Goal: Task Accomplishment & Management: Use online tool/utility

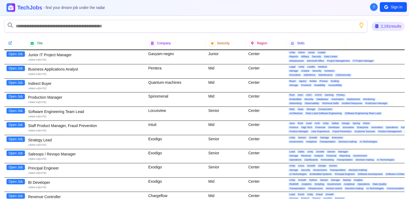
click at [23, 55] on button "Open Job" at bounding box center [15, 53] width 18 height 5
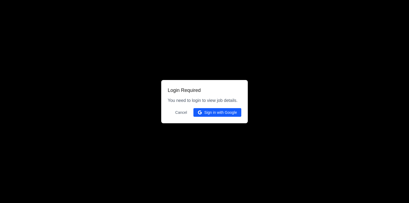
click at [225, 111] on button "Sign in with Google" at bounding box center [218, 112] width 48 height 9
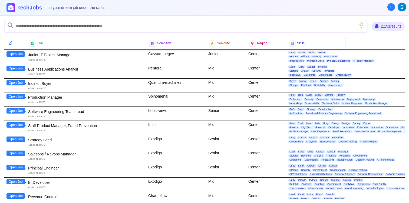
click at [18, 56] on button "Open Job" at bounding box center [15, 53] width 18 height 5
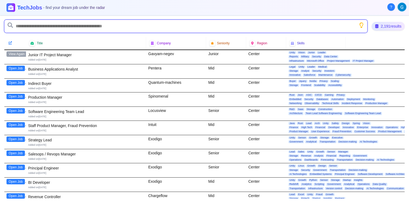
click at [69, 26] on input "text" at bounding box center [185, 26] width 363 height 13
type input "*"
type input "******"
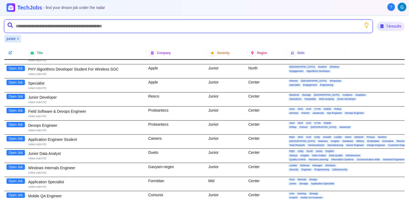
scroll to position [45, 0]
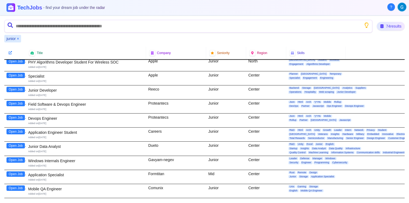
click at [20, 147] on button "Open Job" at bounding box center [15, 145] width 18 height 5
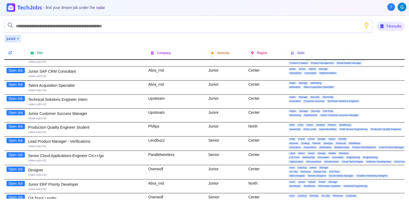
scroll to position [206, 0]
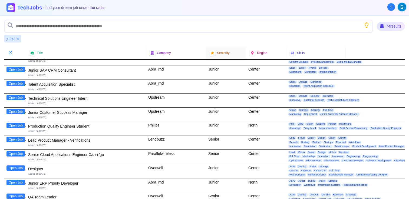
click at [222, 53] on span "Seniority" at bounding box center [223, 53] width 13 height 4
click at [214, 53] on div at bounding box center [212, 53] width 6 height 6
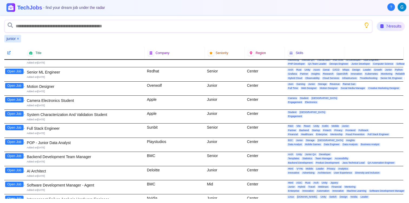
scroll to position [348, 1]
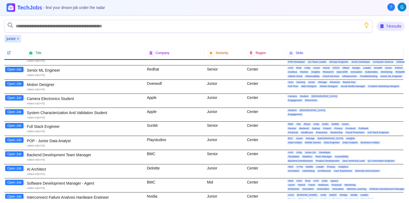
click at [19, 141] on button "Open Job" at bounding box center [14, 140] width 18 height 5
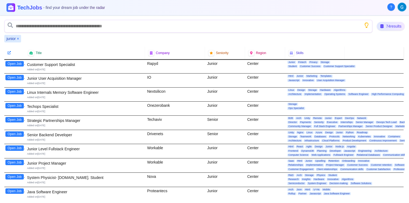
scroll to position [737, 1]
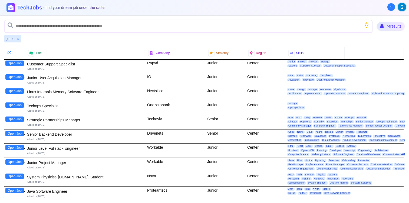
click at [20, 162] on button "Open Job" at bounding box center [14, 162] width 18 height 5
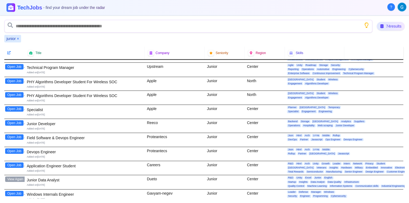
scroll to position [0, 1]
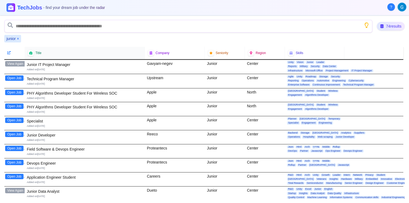
click at [123, 56] on div "Title" at bounding box center [84, 53] width 113 height 6
click at [18, 38] on button "×" at bounding box center [18, 38] width 2 height 5
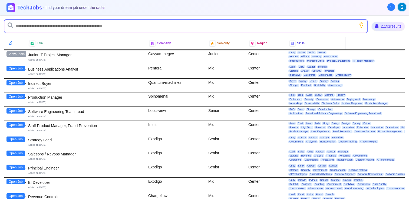
click at [34, 27] on input "text" at bounding box center [185, 26] width 363 height 13
click at [102, 27] on input "text" at bounding box center [185, 26] width 363 height 13
